Goal: Complete application form: Complete application form

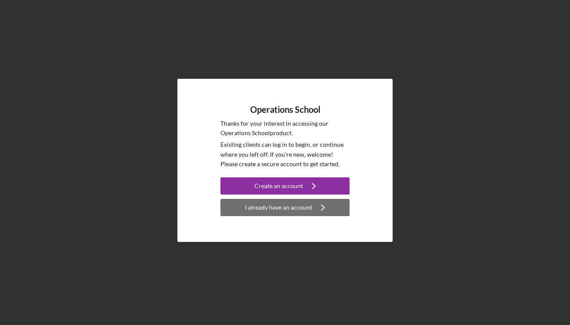
click at [278, 207] on div "I already have an account" at bounding box center [278, 207] width 67 height 17
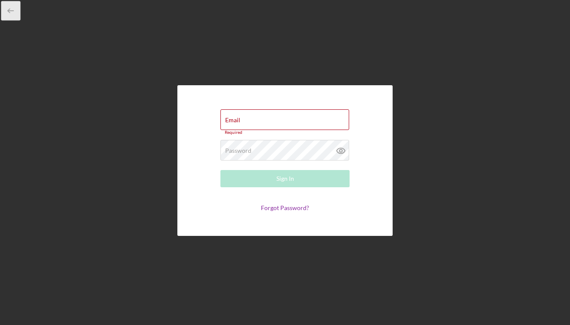
click at [11, 10] on icon "button" at bounding box center [10, 10] width 19 height 19
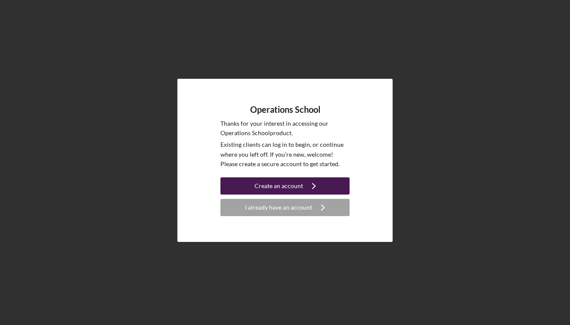
click at [281, 183] on div "Create an account" at bounding box center [278, 185] width 49 height 17
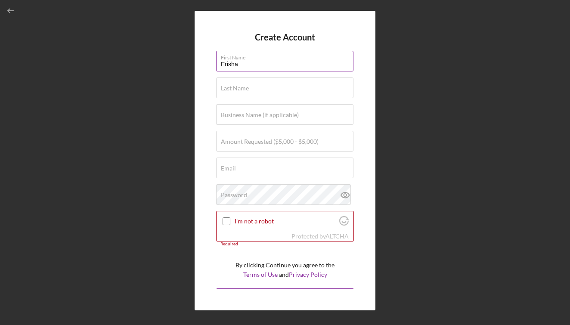
type input "Erisha"
type input "[PERSON_NAME]"
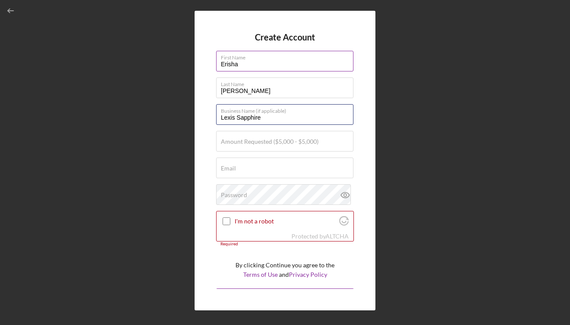
type input "Lexis Sapphire"
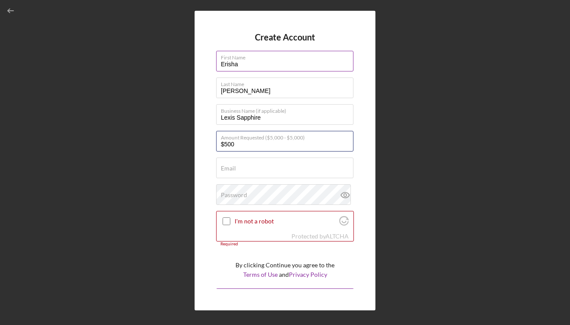
type input "$5,000"
type input "[EMAIL_ADDRESS][DOMAIN_NAME]"
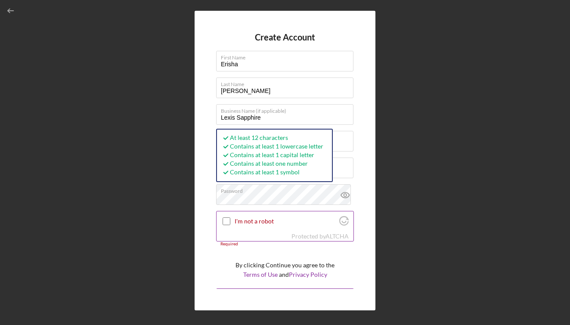
click at [226, 219] on input "I'm not a robot" at bounding box center [226, 221] width 8 height 8
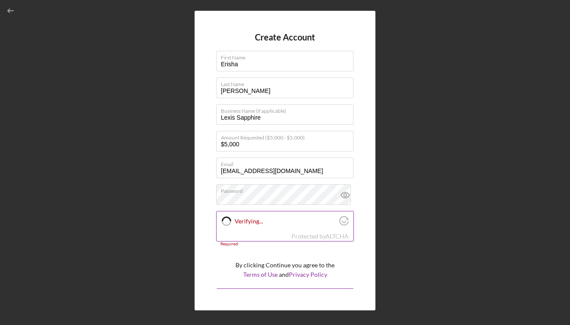
checkbox input "true"
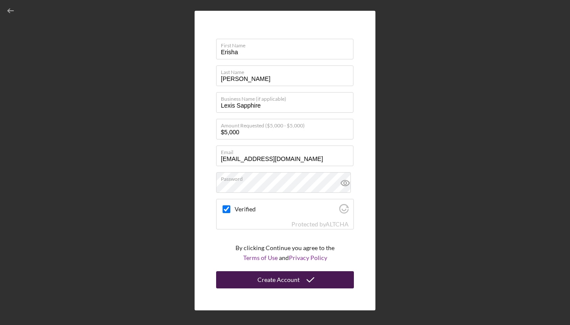
scroll to position [12, 0]
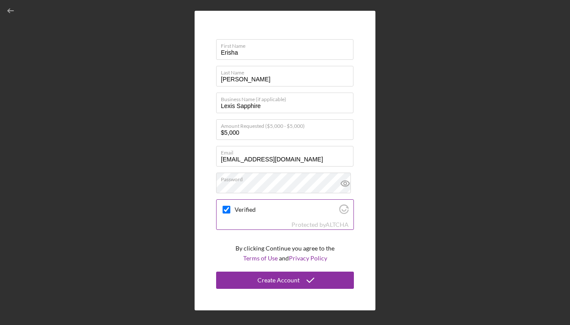
drag, startPoint x: 262, startPoint y: 280, endPoint x: 314, endPoint y: 215, distance: 84.4
click at [204, 74] on div "Create Account First Name [PERSON_NAME] Last Name [PERSON_NAME] Business Name (…" at bounding box center [284, 160] width 181 height 299
click at [343, 184] on icon at bounding box center [344, 183] width 3 height 3
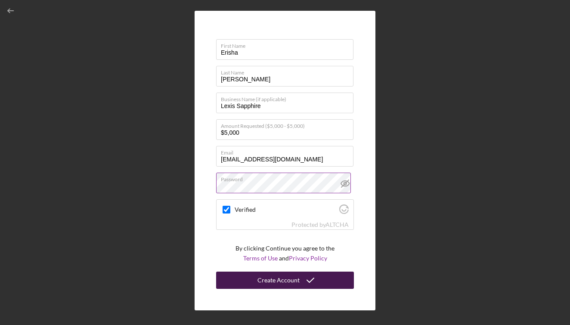
click at [286, 280] on div "Create Account" at bounding box center [278, 279] width 42 height 17
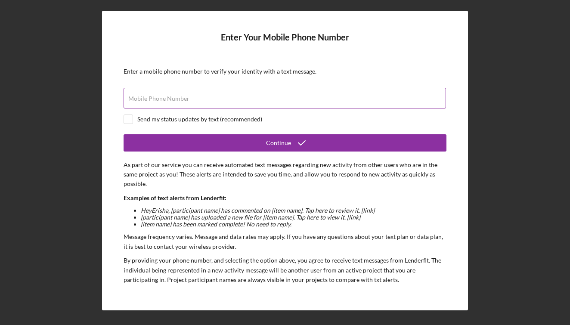
click at [216, 98] on input "Mobile Phone Number" at bounding box center [284, 98] width 322 height 21
type input "[PHONE_NUMBER]"
click at [131, 119] on input "checkbox" at bounding box center [128, 119] width 9 height 9
checkbox input "true"
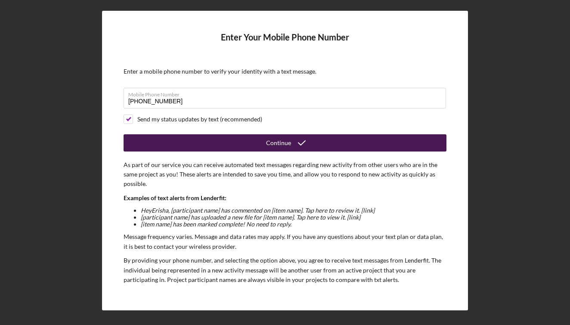
click at [273, 145] on div "Continue" at bounding box center [278, 142] width 25 height 17
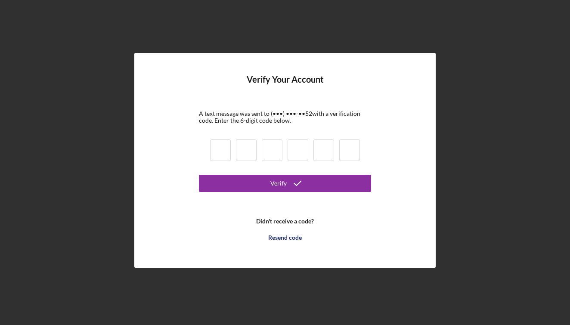
click at [219, 157] on input at bounding box center [220, 150] width 21 height 22
type input "7"
type input "8"
type input "6"
type input "0"
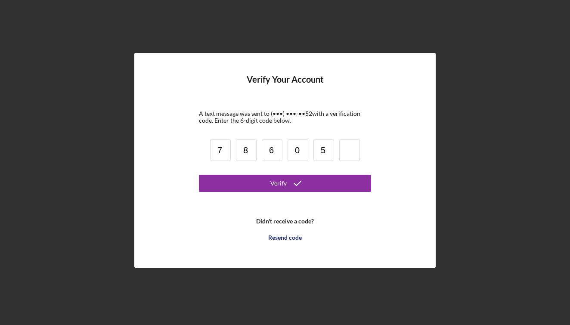
type input "5"
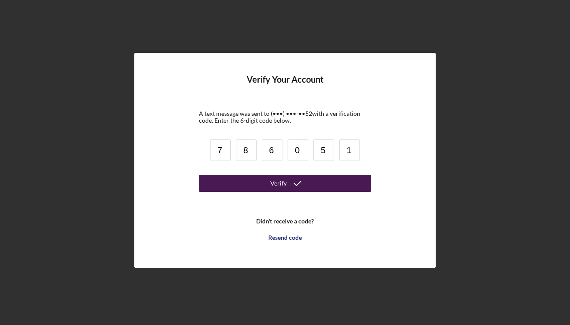
type input "1"
click at [281, 179] on div "Verify" at bounding box center [278, 183] width 16 height 17
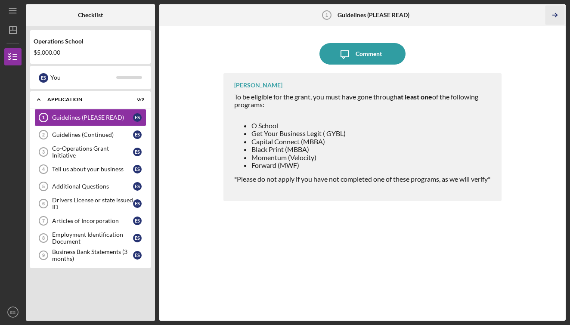
click at [558, 11] on icon "Icon/Table Pagination Arrow" at bounding box center [554, 15] width 19 height 19
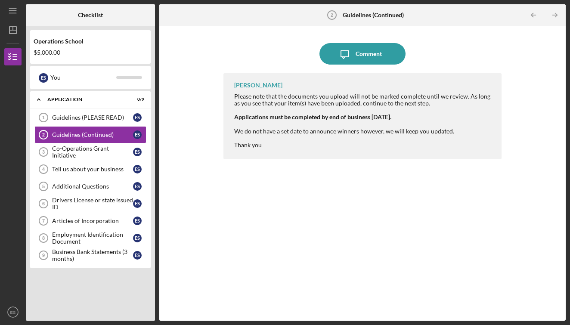
click at [558, 11] on icon "Icon/Table Pagination Arrow" at bounding box center [554, 15] width 19 height 19
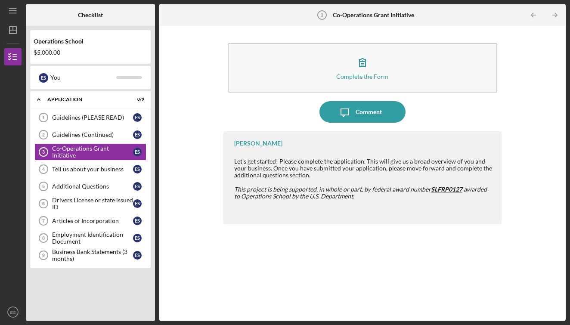
click at [558, 11] on icon "Icon/Table Pagination Arrow" at bounding box center [554, 15] width 19 height 19
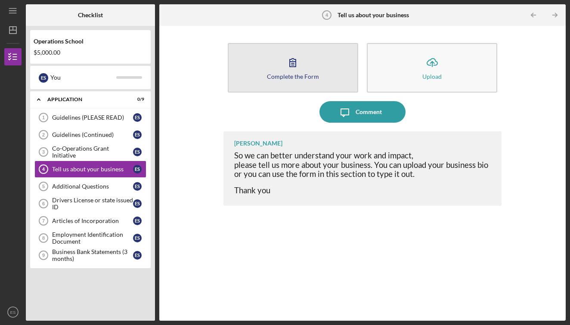
click at [320, 65] on button "Complete the Form Form" at bounding box center [293, 67] width 130 height 49
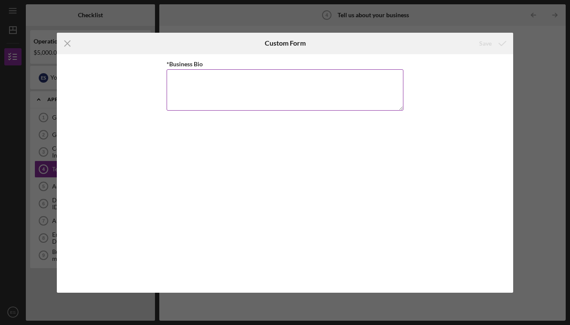
click at [280, 71] on textarea "*Business Bio" at bounding box center [284, 89] width 237 height 41
click at [259, 87] on textarea "*Business Bio" at bounding box center [284, 89] width 237 height 41
paste textarea "Lexis Sapphire helps small businesses shine online through custom websites, SEO…"
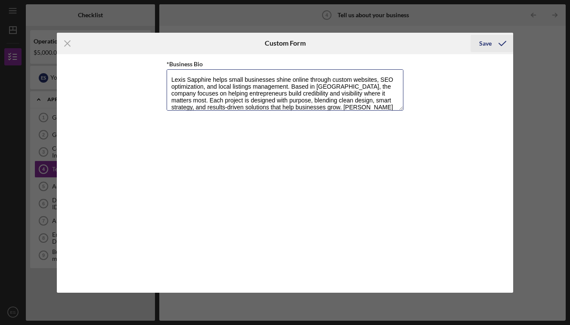
type textarea "Lexis Sapphire helps small businesses shine online through custom websites, SEO…"
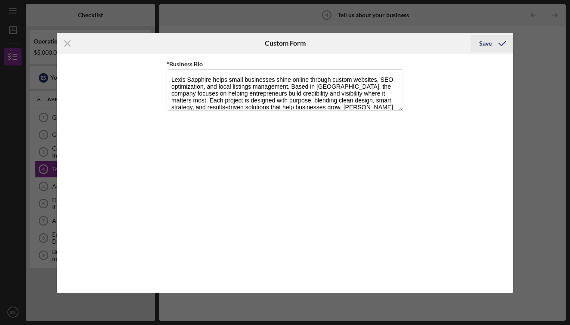
click at [486, 42] on div "Save" at bounding box center [485, 43] width 12 height 17
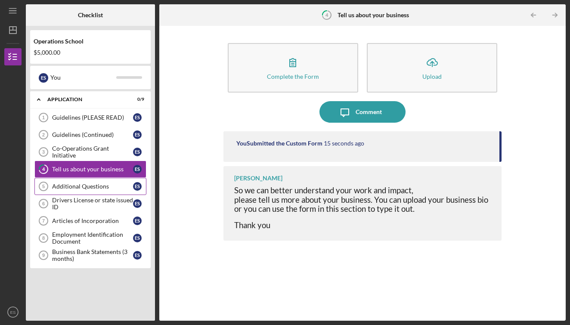
click at [68, 189] on div "Additional Questions" at bounding box center [92, 186] width 81 height 7
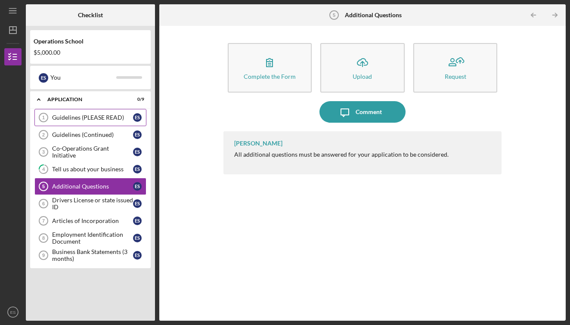
click at [74, 119] on div "Guidelines (PLEASE READ)" at bounding box center [92, 117] width 81 height 7
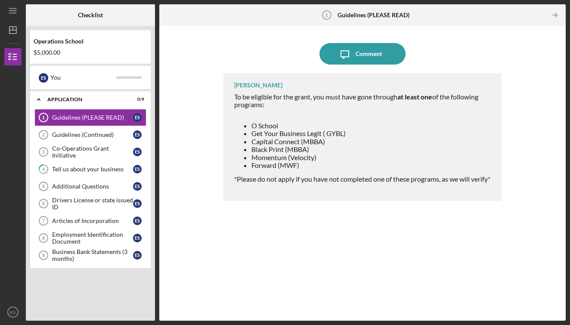
click at [294, 136] on span "Get Your Business Legit ( GYBL)" at bounding box center [298, 133] width 94 height 8
click at [552, 18] on icon "Icon/Table Pagination Arrow" at bounding box center [554, 15] width 19 height 19
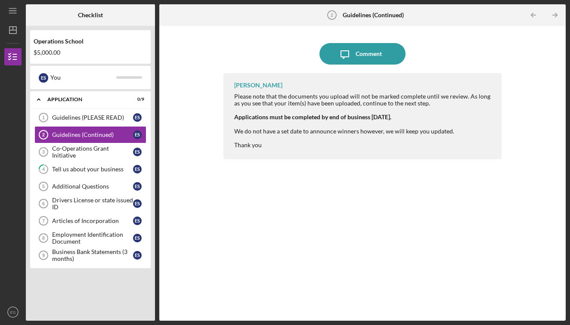
click at [552, 18] on icon "Icon/Table Pagination Arrow" at bounding box center [554, 15] width 19 height 19
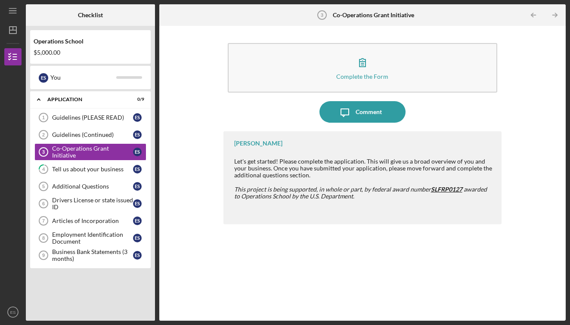
click at [552, 18] on icon "Icon/Table Pagination Arrow" at bounding box center [554, 15] width 19 height 19
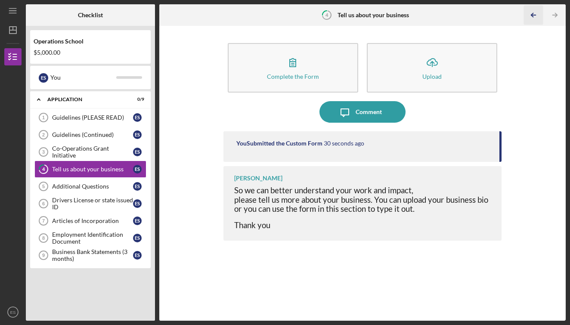
click at [529, 14] on icon "Icon/Table Pagination Arrow" at bounding box center [533, 15] width 19 height 19
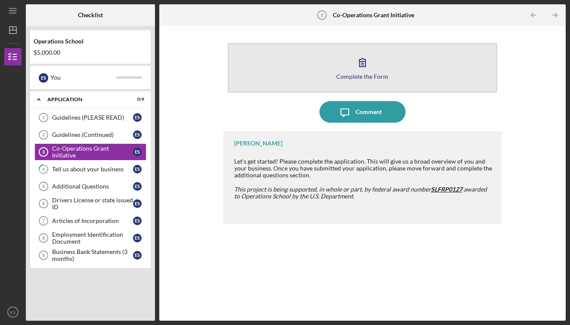
click at [396, 69] on button "Complete the Form Form" at bounding box center [363, 67] width 270 height 49
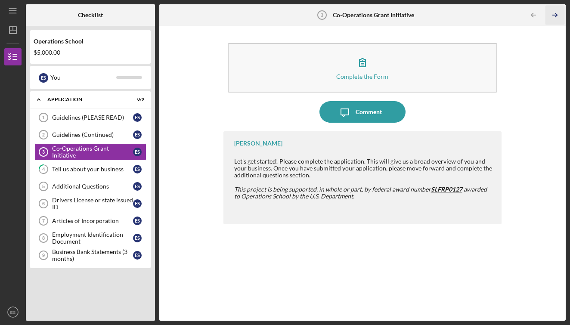
click at [553, 17] on icon "Icon/Table Pagination Arrow" at bounding box center [554, 15] width 19 height 19
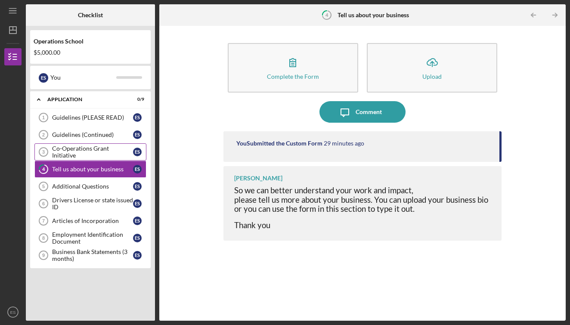
click at [94, 148] on link "Co-Operations Grant Initiative 3 Co-Operations Grant Initiative E S" at bounding box center [90, 151] width 112 height 17
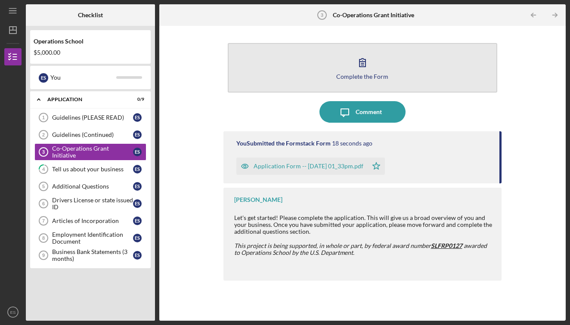
click at [357, 65] on icon "button" at bounding box center [362, 63] width 22 height 22
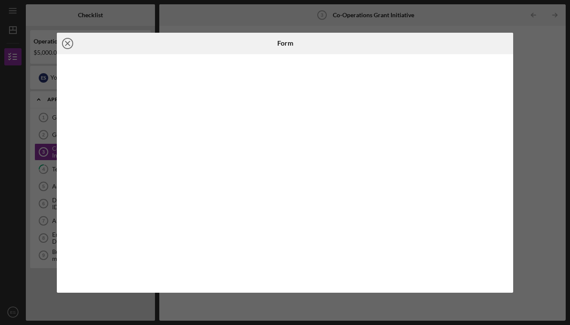
click at [70, 43] on icon "Icon/Close" at bounding box center [68, 44] width 22 height 22
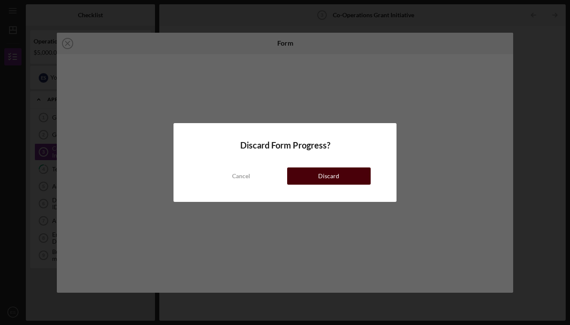
click at [315, 178] on button "Discard" at bounding box center [328, 175] width 83 height 17
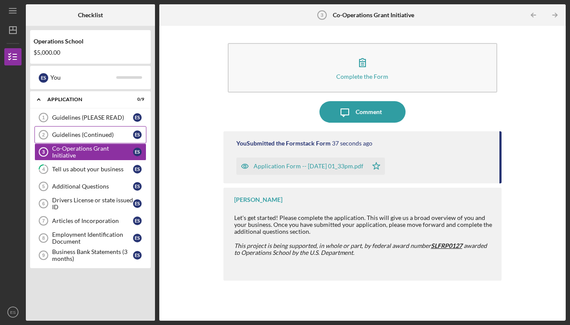
click at [82, 132] on div "Guidelines (Continued)" at bounding box center [92, 134] width 81 height 7
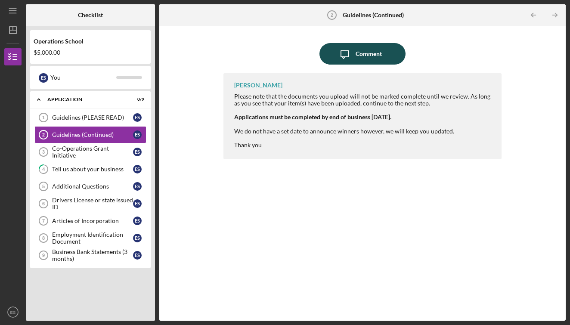
click at [369, 46] on div "Comment" at bounding box center [368, 54] width 26 height 22
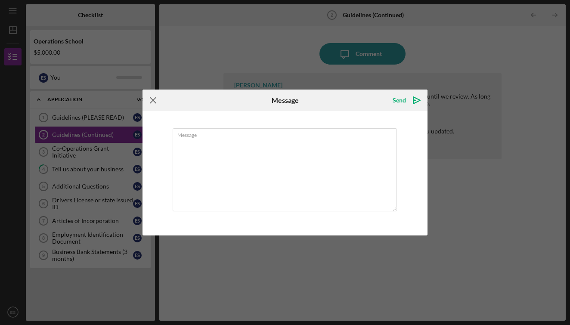
click at [154, 99] on icon "Icon/Menu Close" at bounding box center [153, 100] width 22 height 22
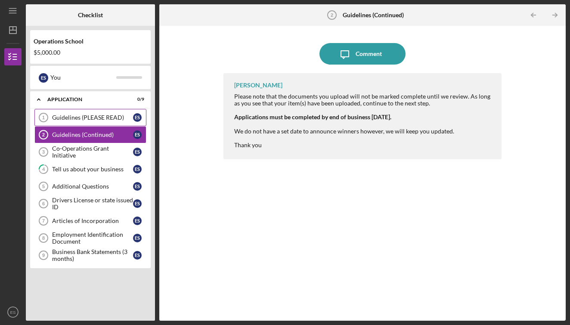
click at [87, 117] on div "Guidelines (PLEASE READ)" at bounding box center [92, 117] width 81 height 7
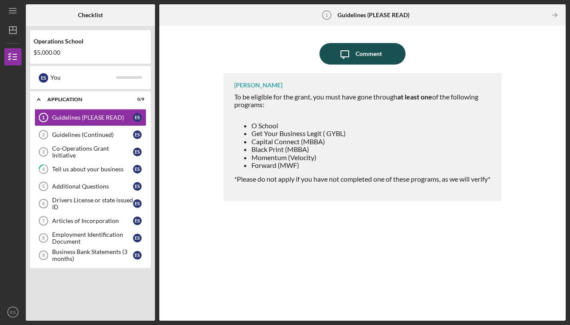
click at [365, 53] on div "Comment" at bounding box center [368, 54] width 26 height 22
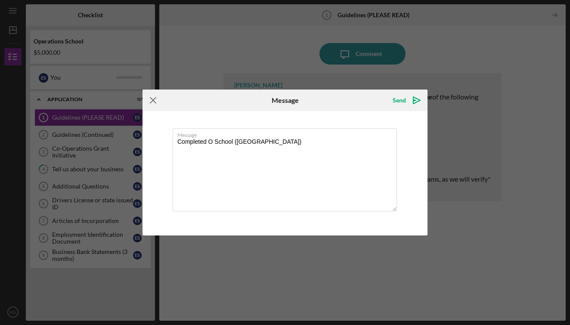
type textarea "Completed O School ([GEOGRAPHIC_DATA])"
click at [156, 99] on icon "Icon/Menu Close" at bounding box center [153, 100] width 22 height 22
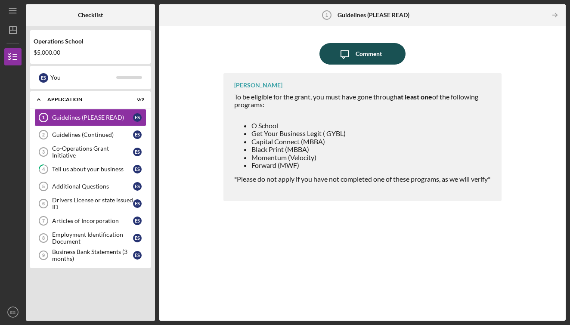
click at [360, 56] on div "Comment" at bounding box center [368, 54] width 26 height 22
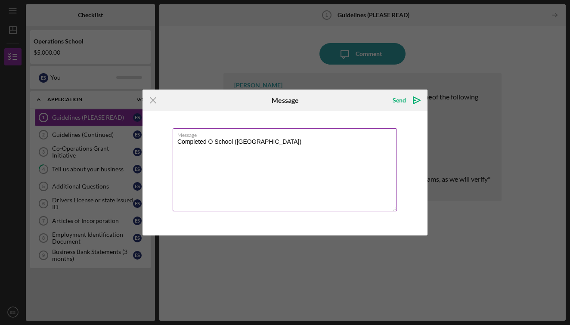
click at [262, 142] on textarea "Completed O School ([GEOGRAPHIC_DATA])" at bounding box center [284, 169] width 224 height 83
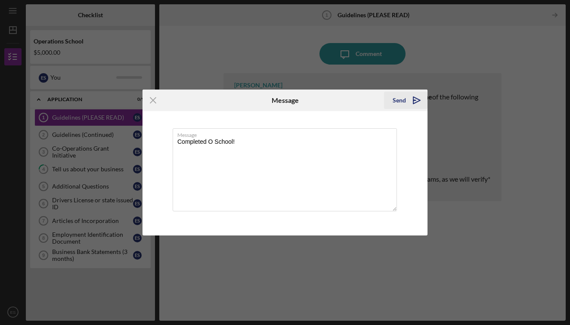
type textarea "Completed O School!"
click at [397, 102] on div "Send" at bounding box center [398, 100] width 13 height 17
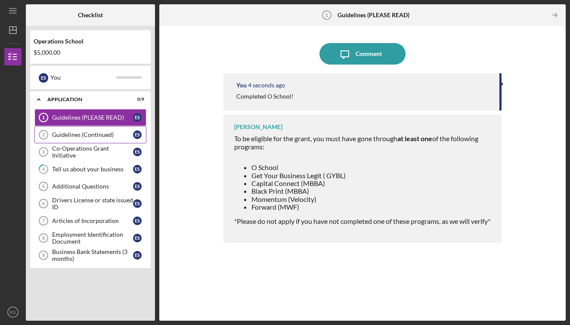
click at [69, 133] on div "Guidelines (Continued)" at bounding box center [92, 134] width 81 height 7
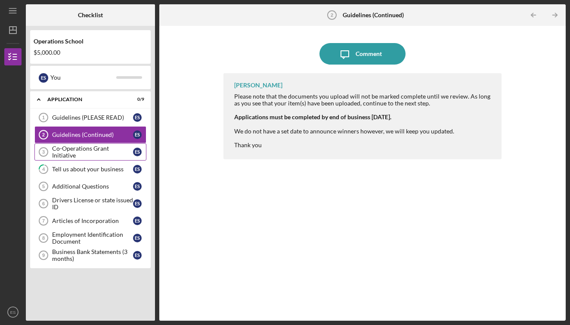
click at [68, 154] on div "Co-Operations Grant Initiative" at bounding box center [92, 152] width 81 height 14
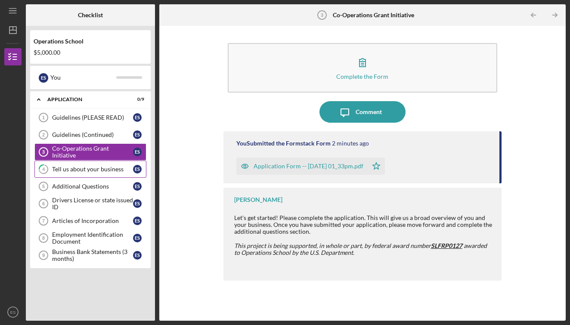
click at [70, 166] on div "Tell us about your business" at bounding box center [92, 169] width 81 height 7
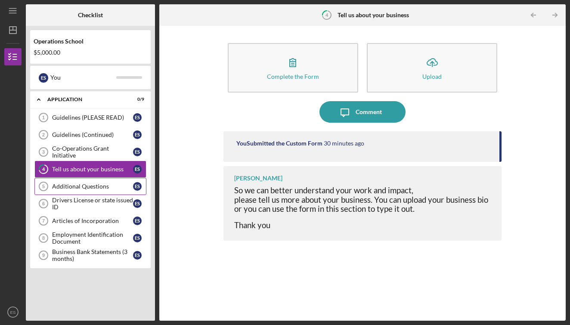
click at [72, 187] on div "Additional Questions" at bounding box center [92, 186] width 81 height 7
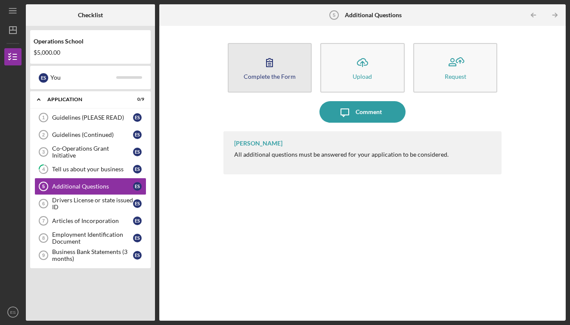
click at [277, 67] on icon "button" at bounding box center [270, 63] width 22 height 22
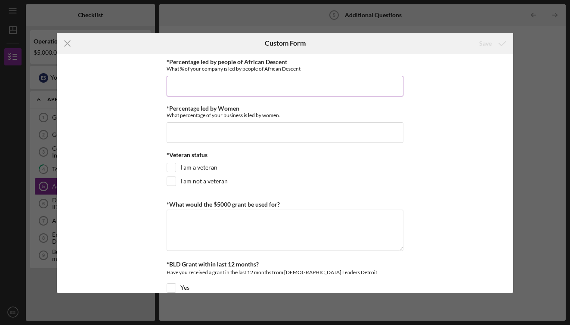
click at [268, 83] on input "*Percentage led by people of African Descent" at bounding box center [284, 86] width 237 height 21
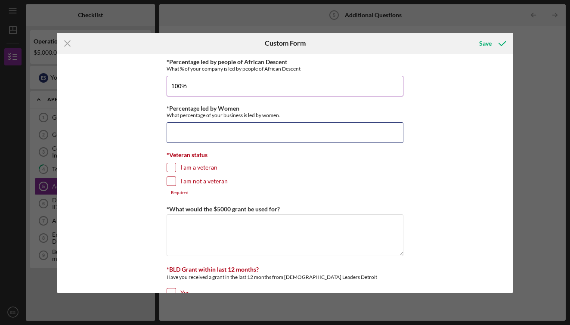
type input "100.00000%"
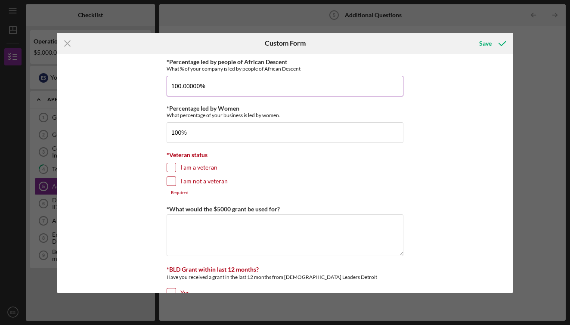
type input "100.00000%"
click at [172, 179] on input "I am not a veteran" at bounding box center [171, 181] width 9 height 9
checkbox input "true"
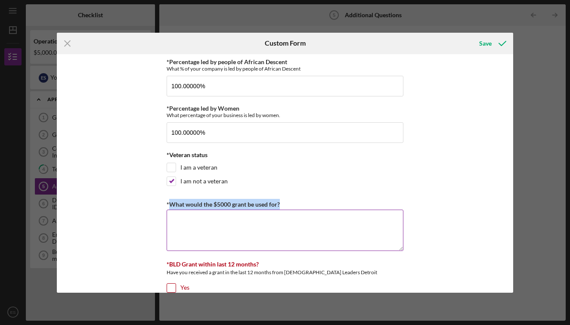
drag, startPoint x: 167, startPoint y: 203, endPoint x: 281, endPoint y: 204, distance: 113.6
copy label "What would the $5000 grant be used for?"
click at [280, 223] on textarea "*What would the $5000 grant be used for?" at bounding box center [284, 229] width 237 height 41
paste textarea "The $5,000 grant would help me grow Lexis Sapphire by upgrading the tools I use…"
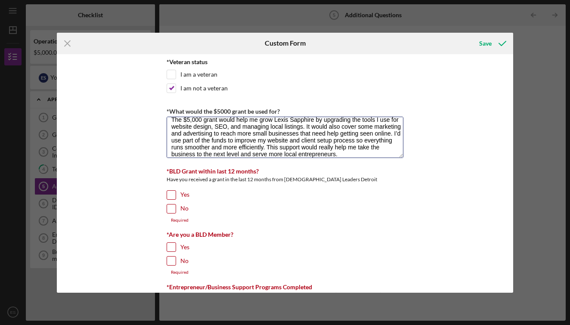
scroll to position [93, 0]
type textarea "The $5,000 grant would help me grow Lexis Sapphire by upgrading the tools I use…"
click at [170, 208] on input "No" at bounding box center [171, 208] width 9 height 9
checkbox input "true"
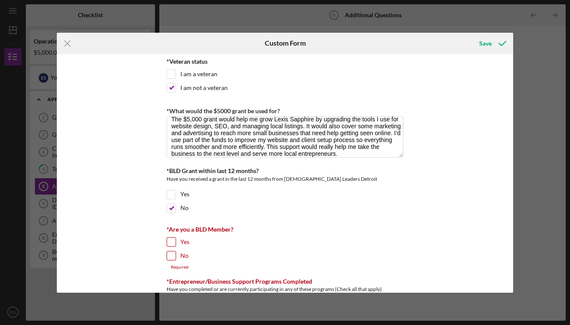
click at [171, 255] on input "No" at bounding box center [171, 255] width 9 height 9
checkbox input "true"
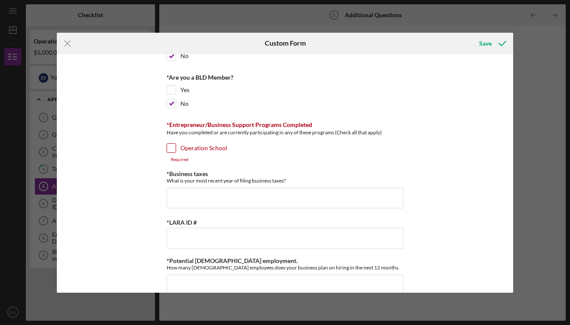
scroll to position [246, 0]
click at [172, 145] on input "Operation School" at bounding box center [171, 147] width 9 height 9
checkbox input "true"
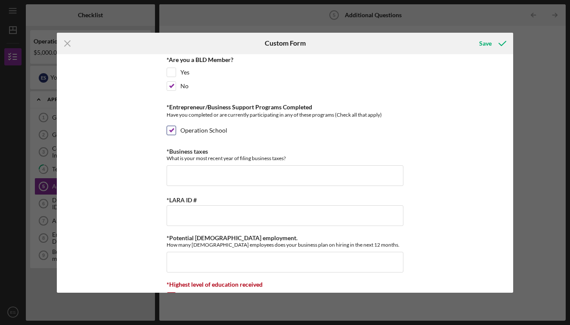
scroll to position [270, 0]
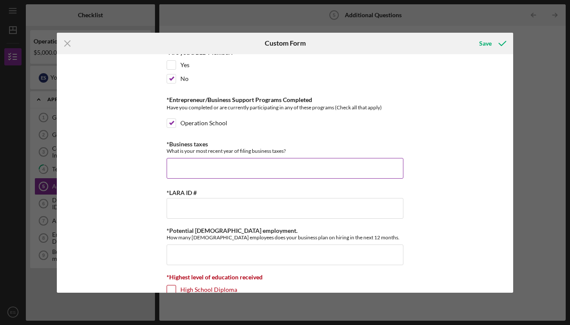
click at [283, 163] on input "*Business taxes" at bounding box center [284, 168] width 237 height 21
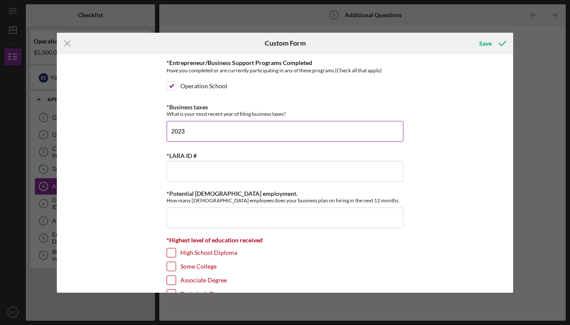
scroll to position [312, 0]
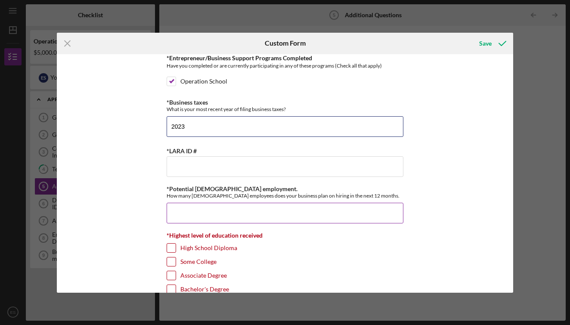
type input "2023"
click at [235, 214] on input "*Potential [DEMOGRAPHIC_DATA] employment." at bounding box center [284, 213] width 237 height 21
type input "1"
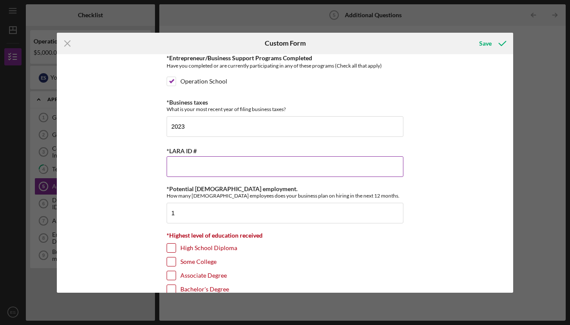
click at [211, 166] on input "*LARA ID #" at bounding box center [284, 166] width 237 height 21
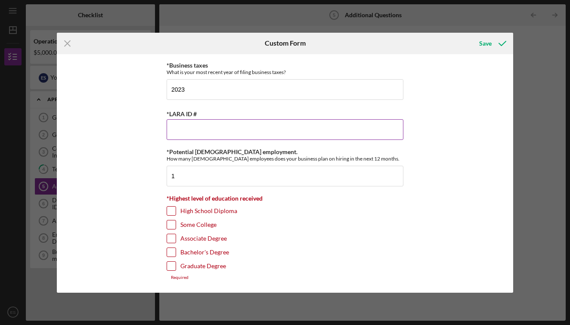
scroll to position [348, 0]
click at [167, 268] on input "Graduate Degree" at bounding box center [171, 266] width 9 height 9
checkbox input "true"
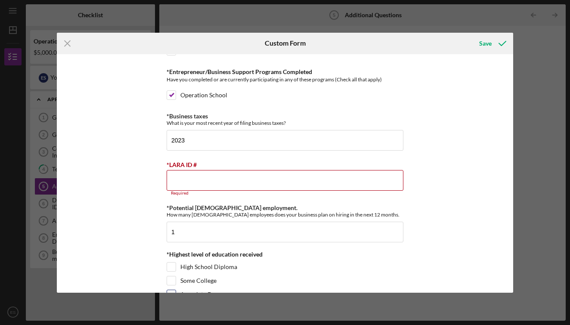
scroll to position [293, 0]
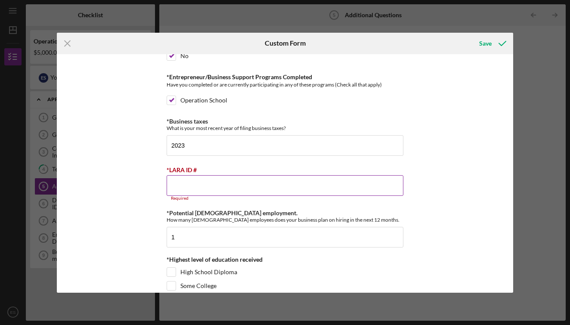
click at [203, 188] on input "*LARA ID #" at bounding box center [284, 185] width 237 height 21
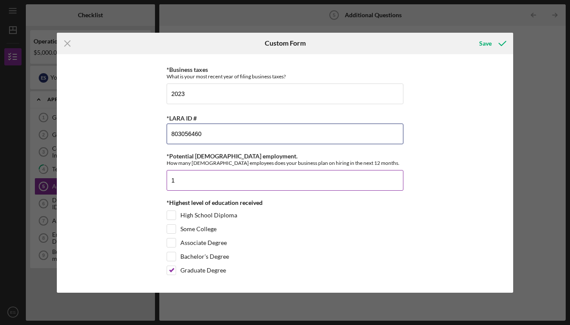
scroll to position [344, 0]
type input "803056460"
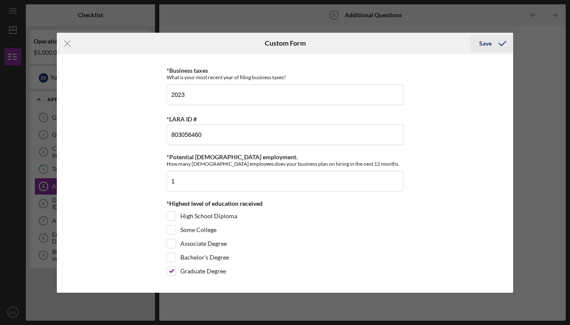
click at [488, 43] on div "Save" at bounding box center [485, 43] width 12 height 17
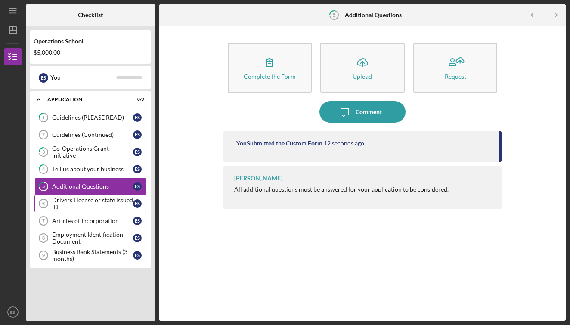
click at [97, 203] on div "Drivers License or state issued ID" at bounding box center [92, 204] width 81 height 14
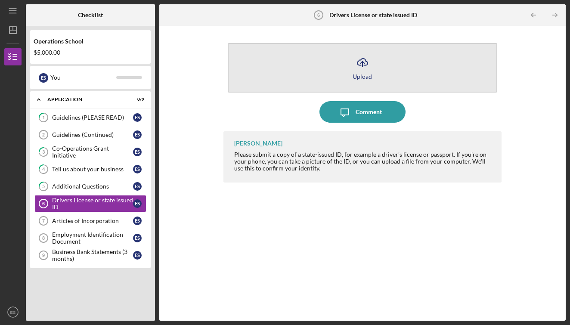
click at [360, 74] on div "Upload" at bounding box center [361, 76] width 19 height 6
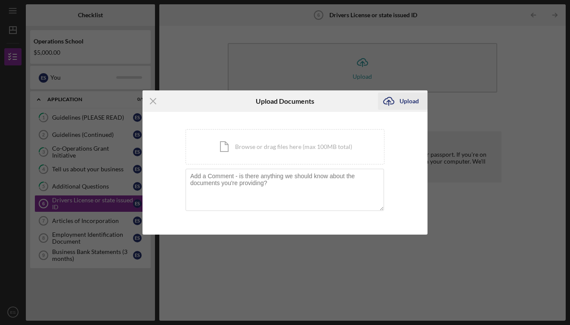
click at [402, 100] on div "Upload" at bounding box center [408, 100] width 19 height 17
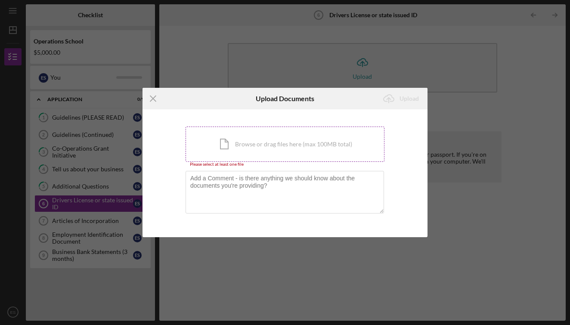
click at [288, 152] on div "Icon/Document Browse or drag files here (max 100MB total) Tap to choose files o…" at bounding box center [284, 143] width 199 height 35
click at [280, 137] on div "Icon/Document Browse or drag files here (max 100MB total) Tap to choose files o…" at bounding box center [284, 143] width 199 height 35
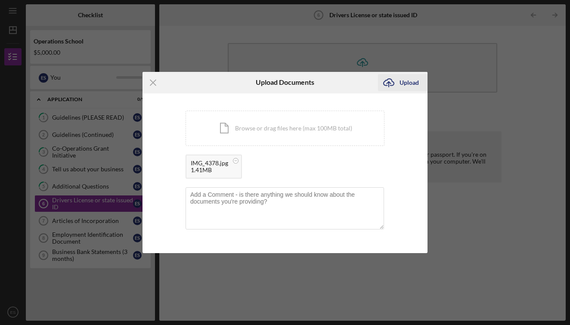
click at [408, 83] on div "Upload" at bounding box center [408, 82] width 19 height 17
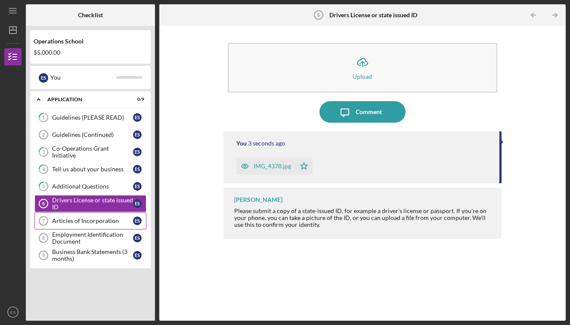
click at [86, 222] on div "Articles of Incorporation" at bounding box center [92, 220] width 81 height 7
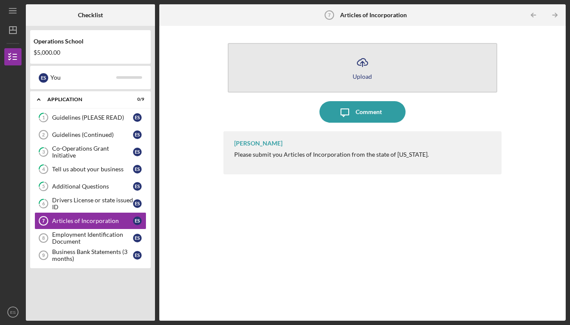
click at [365, 66] on icon "Icon/Upload" at bounding box center [362, 63] width 22 height 22
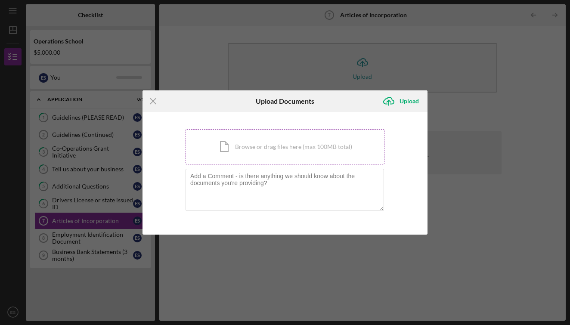
click at [276, 149] on div "Icon/Document Browse or drag files here (max 100MB total) Tap to choose files o…" at bounding box center [284, 146] width 199 height 35
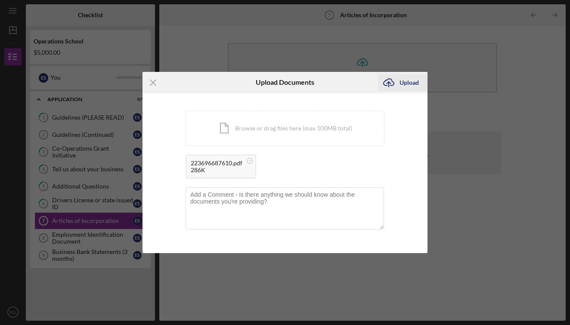
click at [410, 77] on div "Upload" at bounding box center [408, 82] width 19 height 17
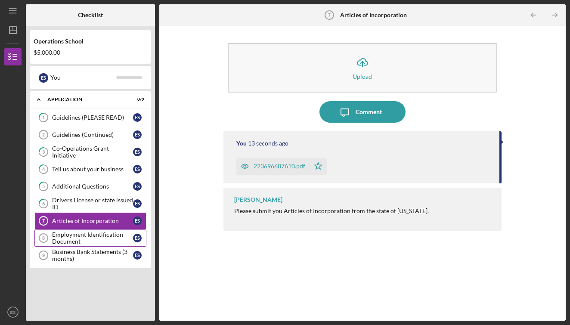
click at [92, 237] on div "Employment Identification Document" at bounding box center [92, 238] width 81 height 14
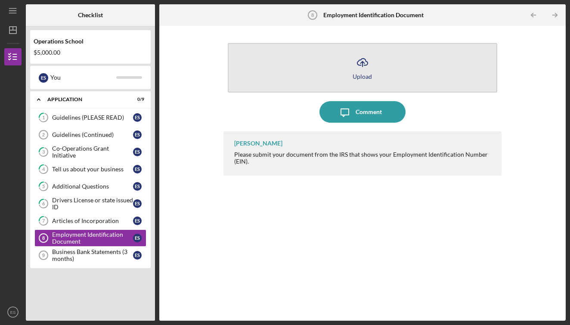
click at [356, 65] on icon "Icon/Upload" at bounding box center [362, 63] width 22 height 22
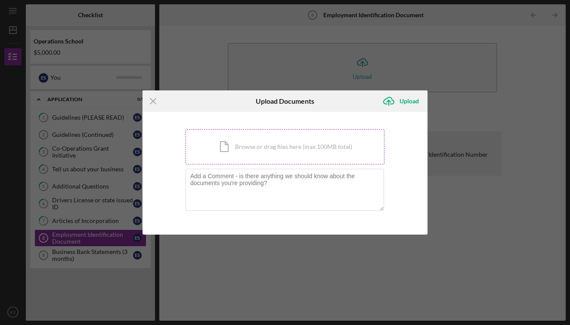
click at [277, 143] on div "Icon/Document Browse or drag files here (max 100MB total) Tap to choose files o…" at bounding box center [284, 146] width 199 height 35
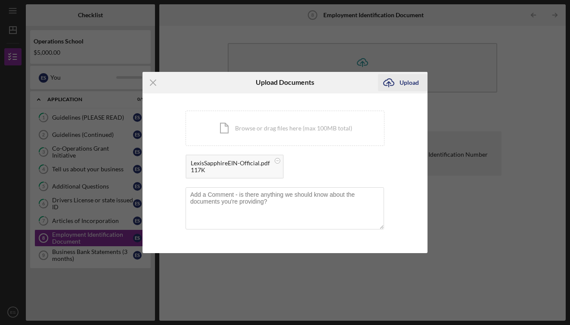
click at [410, 79] on div "Upload" at bounding box center [408, 82] width 19 height 17
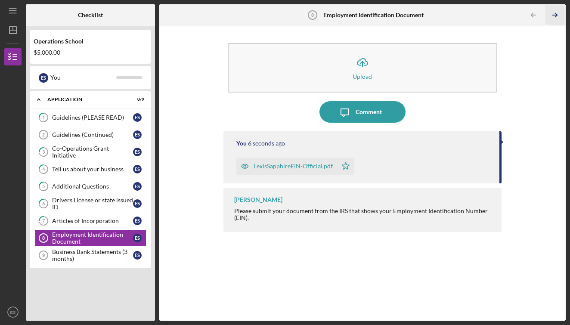
click at [551, 14] on icon "Icon/Table Pagination Arrow" at bounding box center [554, 15] width 19 height 19
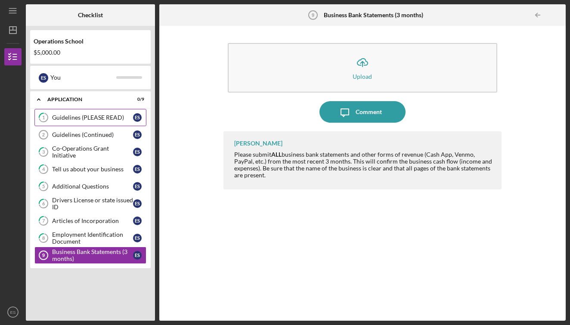
click at [58, 112] on link "1 Guidelines (PLEASE READ) E S" at bounding box center [90, 117] width 112 height 17
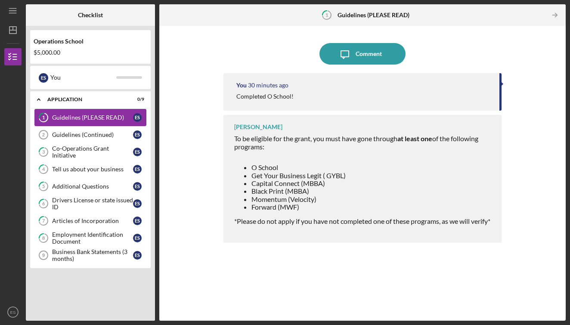
click at [90, 120] on div "Guidelines (PLEASE READ)" at bounding box center [92, 117] width 81 height 7
click at [287, 101] on div "You 30 minutes ago Completed O School!" at bounding box center [362, 91] width 278 height 37
click at [310, 141] on span "To be eligible for the grant, you must have gone through at least one of the fo…" at bounding box center [356, 142] width 244 height 16
click at [311, 145] on div "To be eligible for the grant, you must have gone through at least one of the fo…" at bounding box center [363, 183] width 259 height 97
click at [257, 135] on span "To be eligible for the grant, you must have gone through at least one of the fo…" at bounding box center [356, 142] width 244 height 16
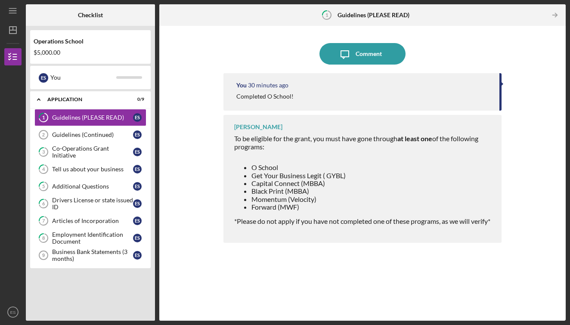
click at [336, 219] on span "*Please do not apply if you have not completed one of these programs, as we wil…" at bounding box center [362, 221] width 256 height 8
click at [64, 129] on link "Guidelines (Continued) 2 Guidelines (Continued) E S" at bounding box center [90, 134] width 112 height 17
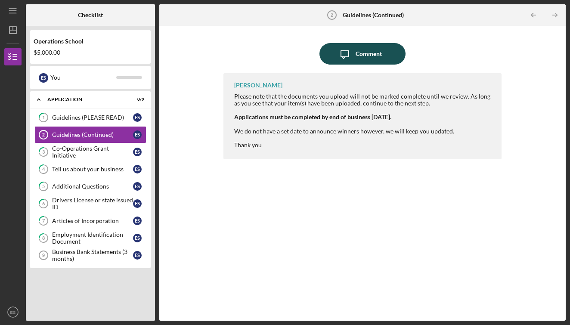
click at [361, 60] on div "Comment" at bounding box center [368, 54] width 26 height 22
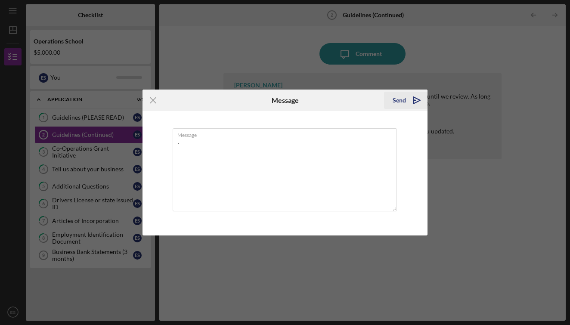
type textarea "."
click at [399, 103] on div "Send" at bounding box center [398, 100] width 13 height 17
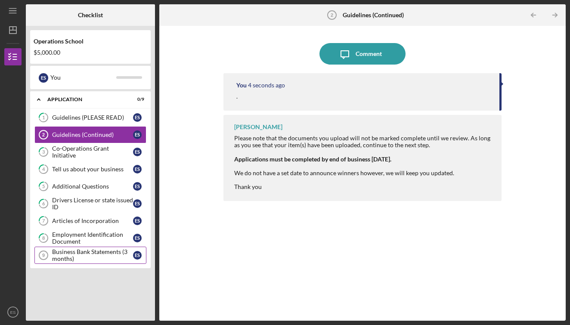
click at [71, 248] on link "Business Bank Statements (3 months) 9 Business Bank Statements (3 months) E S" at bounding box center [90, 254] width 112 height 17
